Goal: Task Accomplishment & Management: Manage account settings

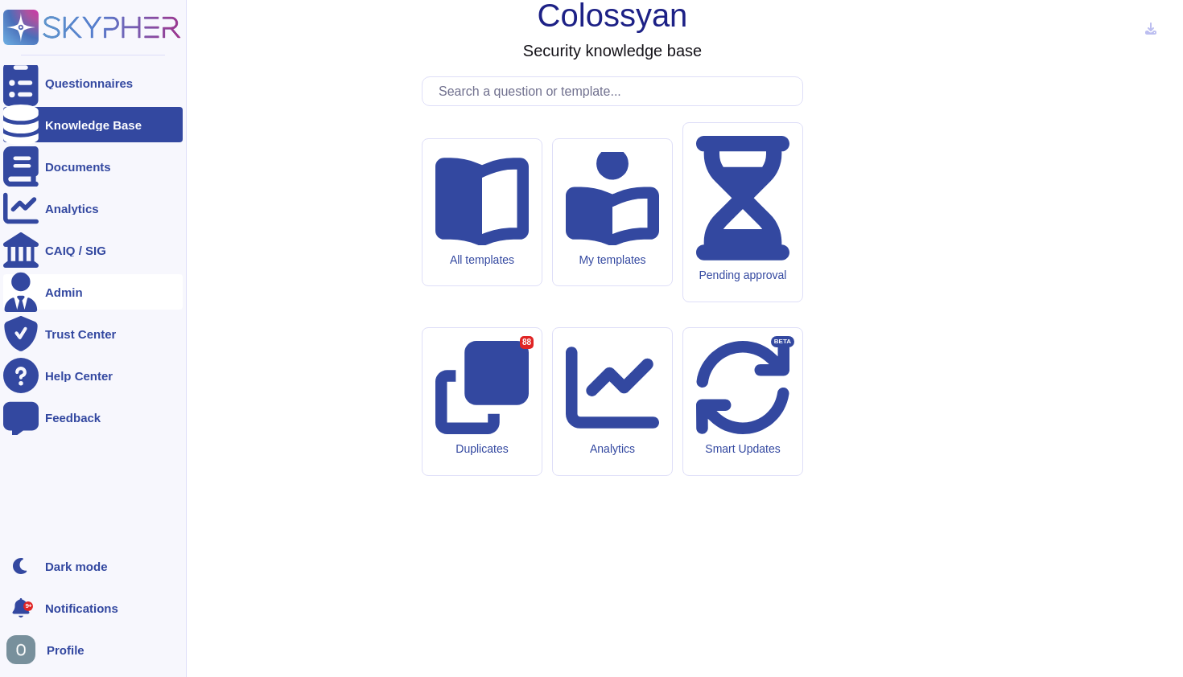
click at [41, 289] on div "Admin" at bounding box center [92, 291] width 179 height 35
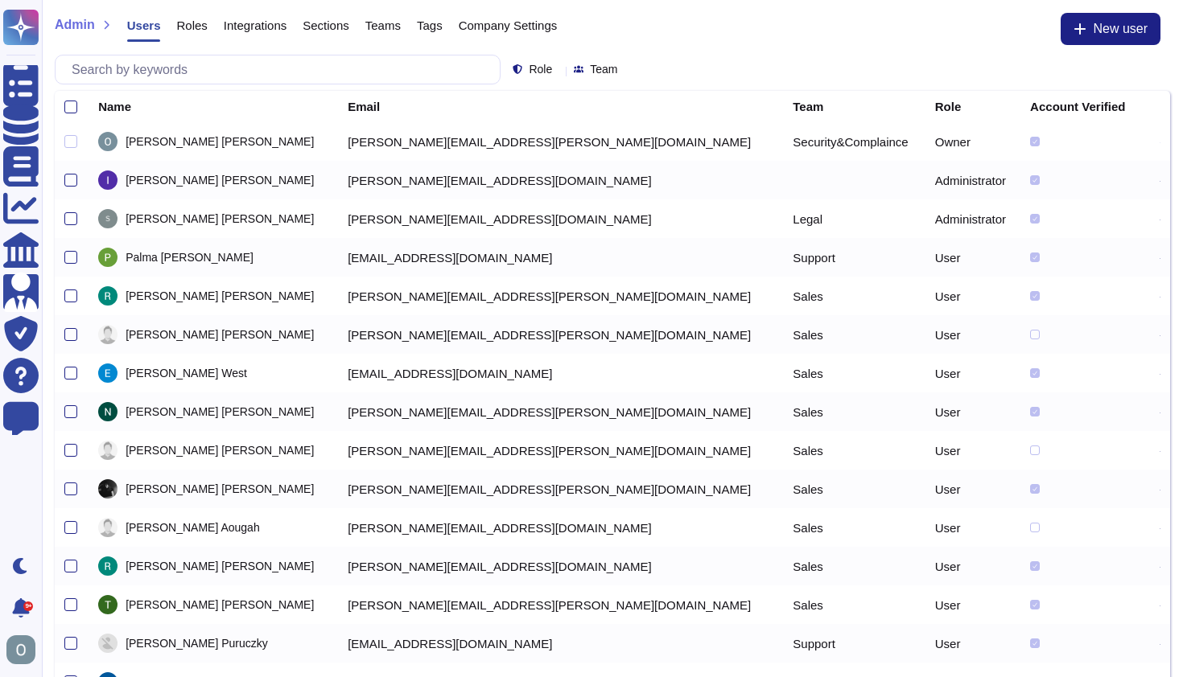
scroll to position [64, 0]
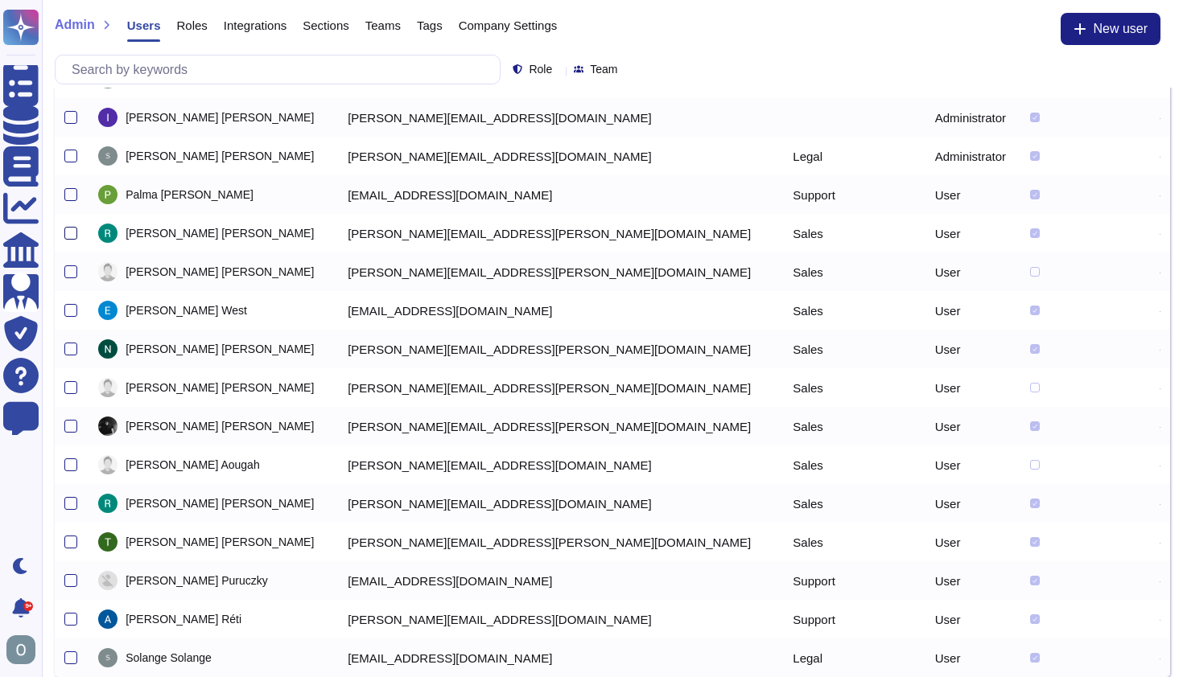
click at [72, 234] on div at bounding box center [70, 233] width 13 height 13
click at [0, 0] on input "checkbox" at bounding box center [0, 0] width 0 height 0
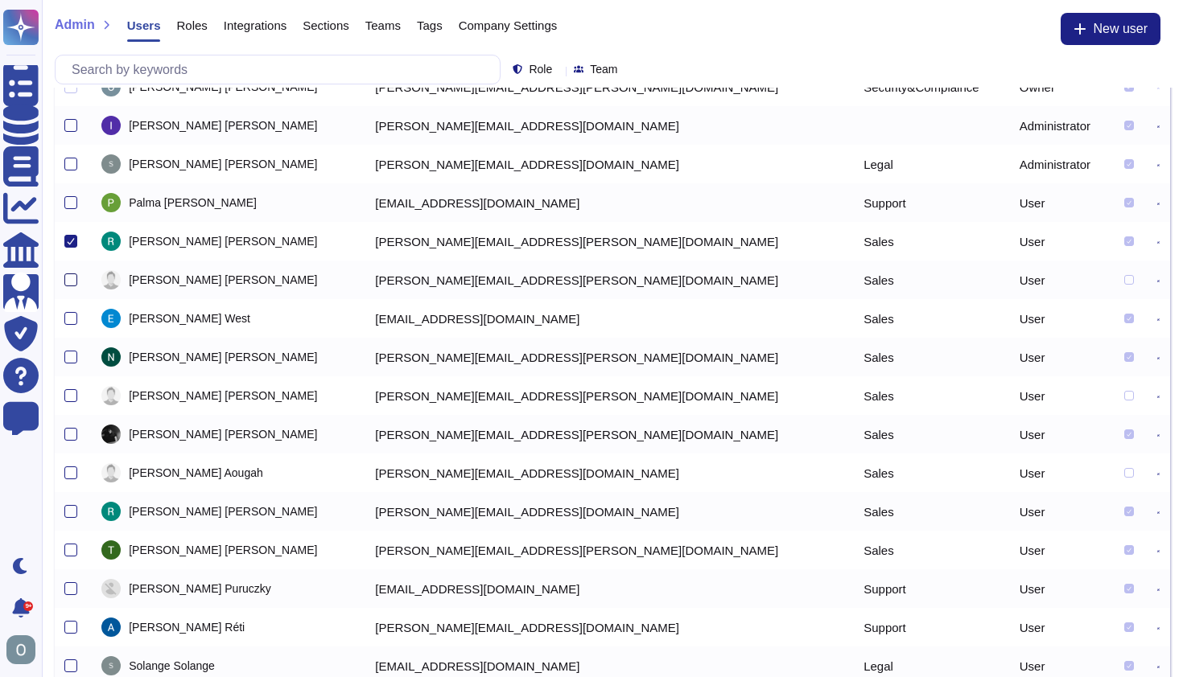
click at [72, 278] on div at bounding box center [70, 280] width 13 height 13
click at [0, 0] on input "checkbox" at bounding box center [0, 0] width 0 height 0
click at [72, 397] on div at bounding box center [70, 395] width 13 height 13
click at [0, 0] on input "checkbox" at bounding box center [0, 0] width 0 height 0
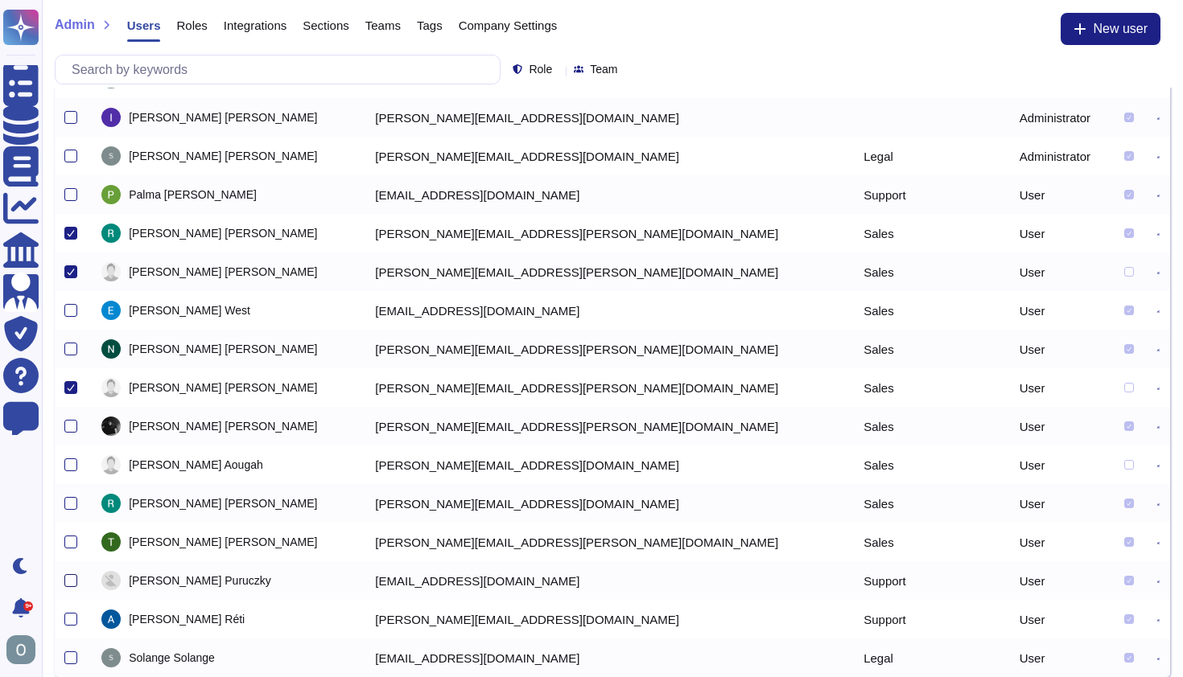
click at [70, 579] on div at bounding box center [70, 580] width 13 height 13
click at [0, 0] on input "checkbox" at bounding box center [0, 0] width 0 height 0
click at [69, 542] on div at bounding box center [70, 542] width 13 height 13
click at [0, 0] on input "checkbox" at bounding box center [0, 0] width 0 height 0
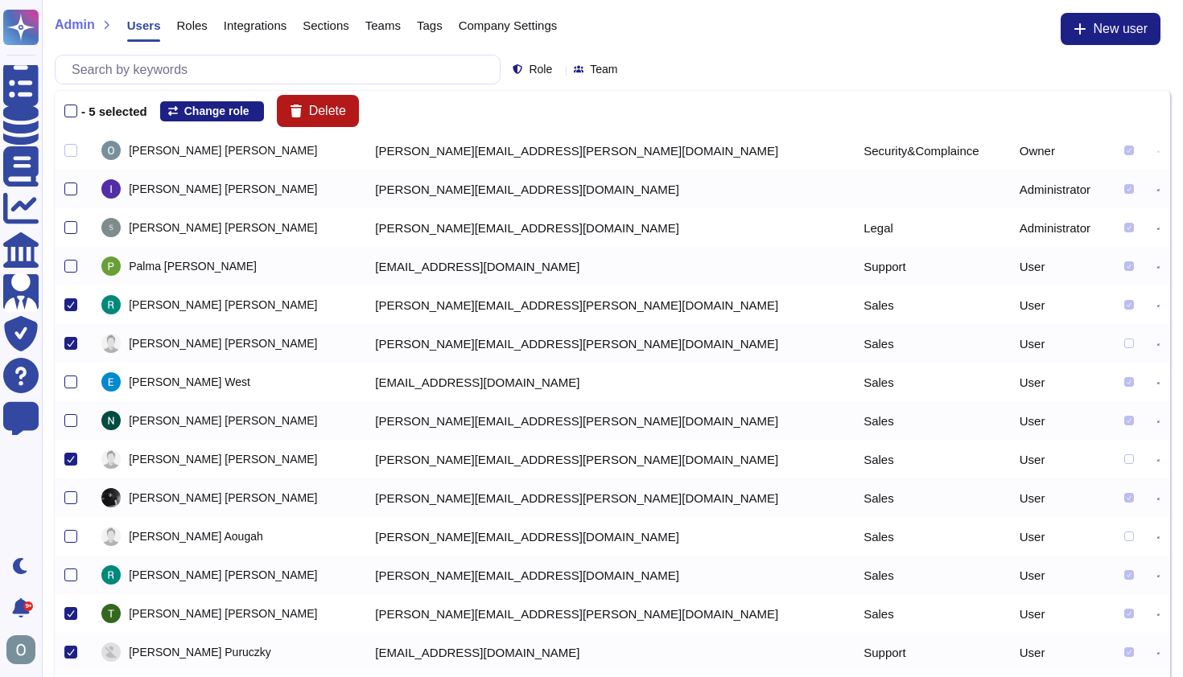
click at [341, 117] on span "Delete" at bounding box center [327, 111] width 37 height 13
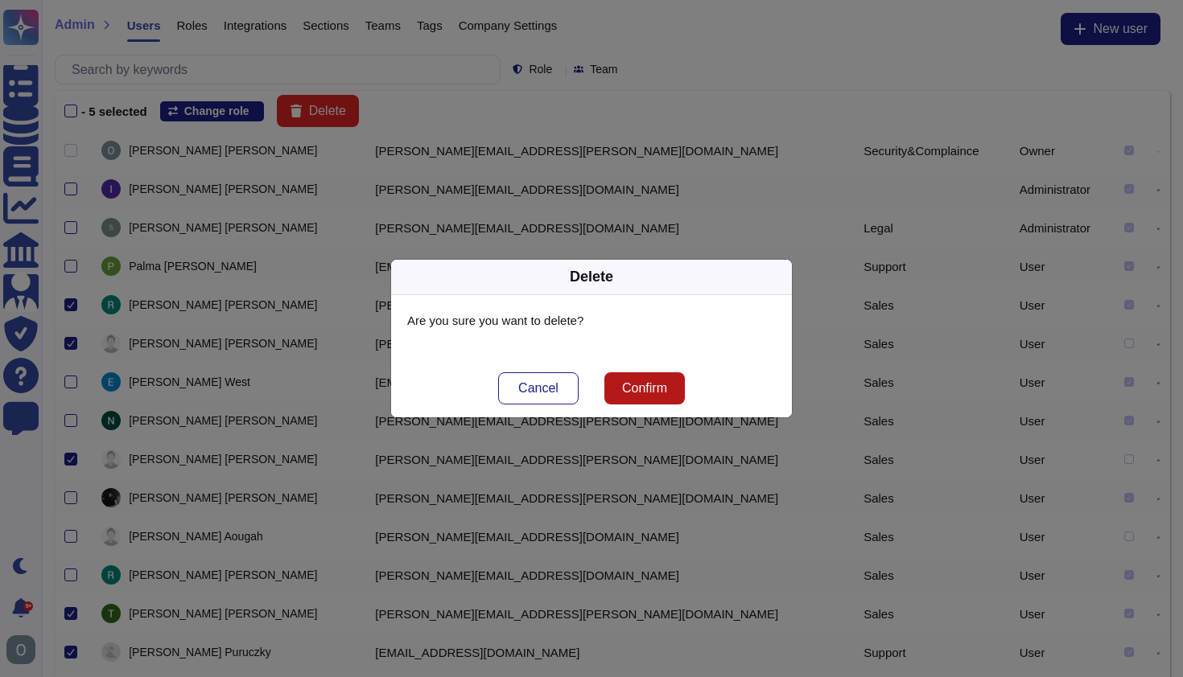
click at [644, 390] on span "Confirm" at bounding box center [644, 388] width 45 height 13
